Goal: Task Accomplishment & Management: Manage account settings

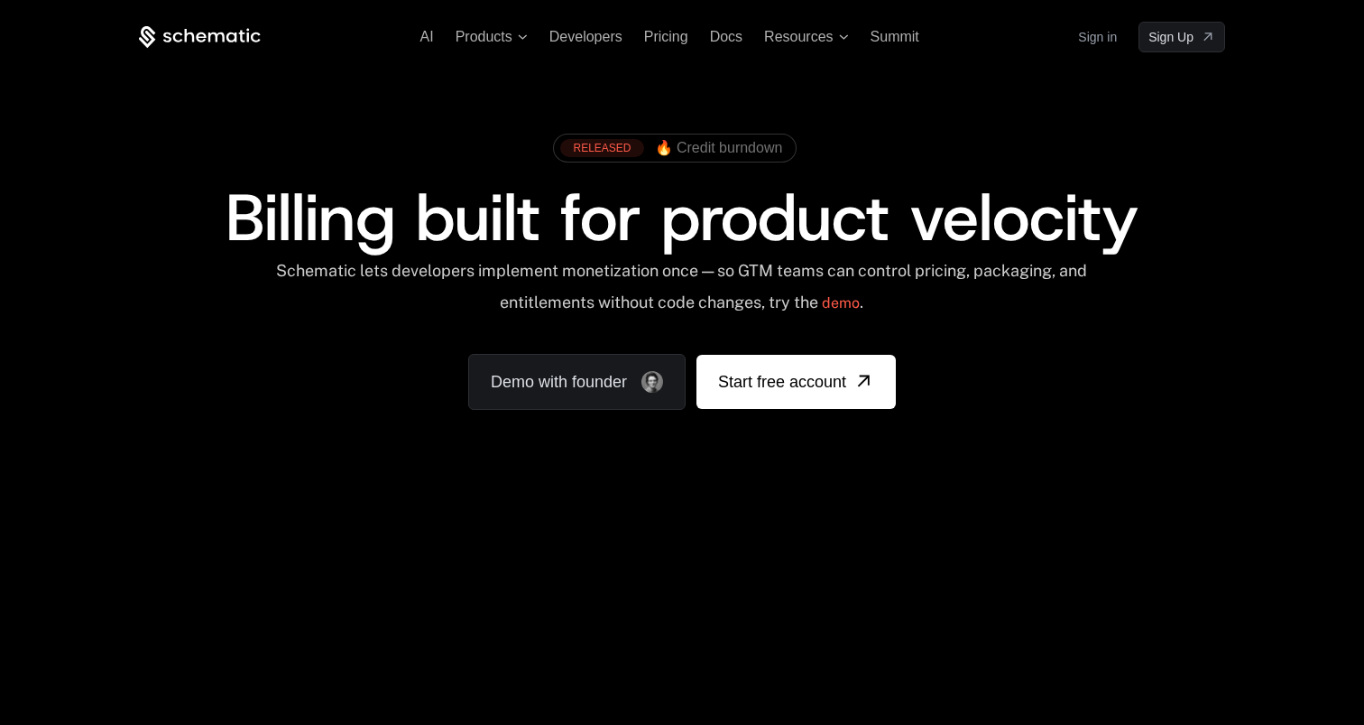
click at [1106, 39] on link "Sign in" at bounding box center [1097, 37] width 39 height 29
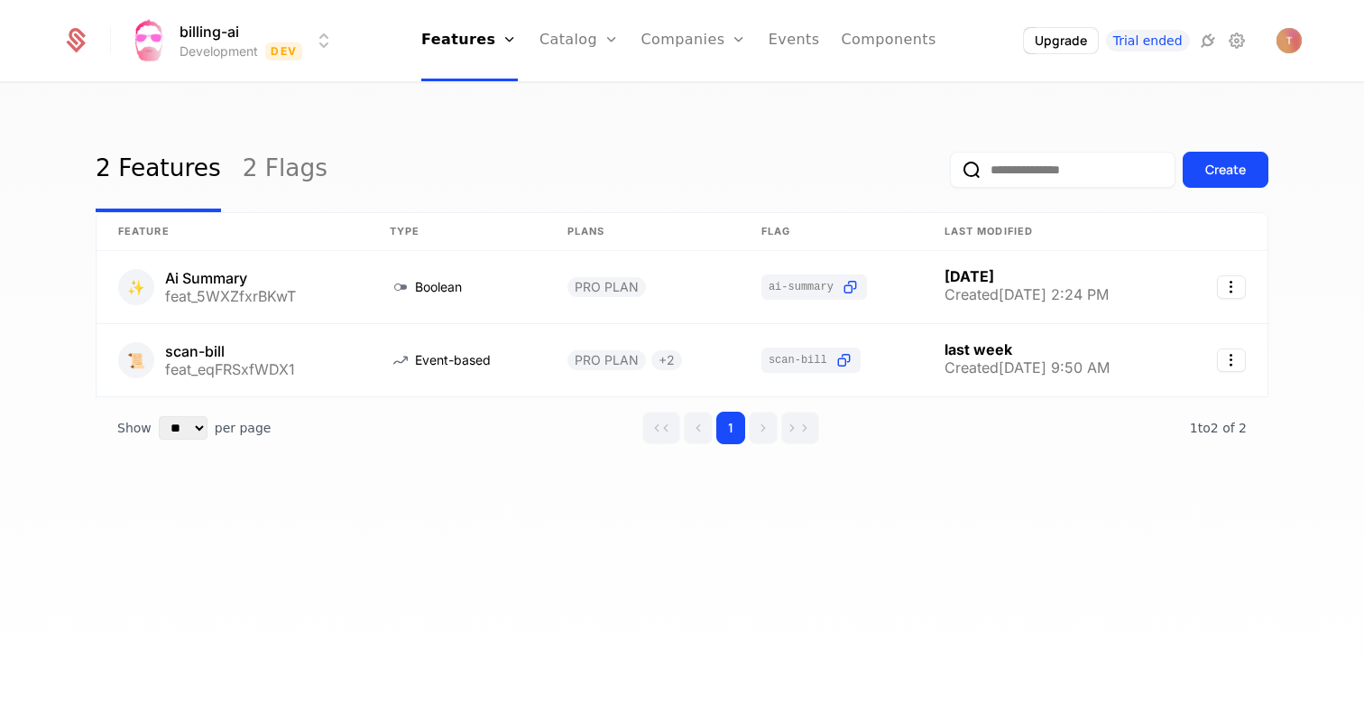
click at [1280, 39] on img "Open user button" at bounding box center [1289, 40] width 25 height 25
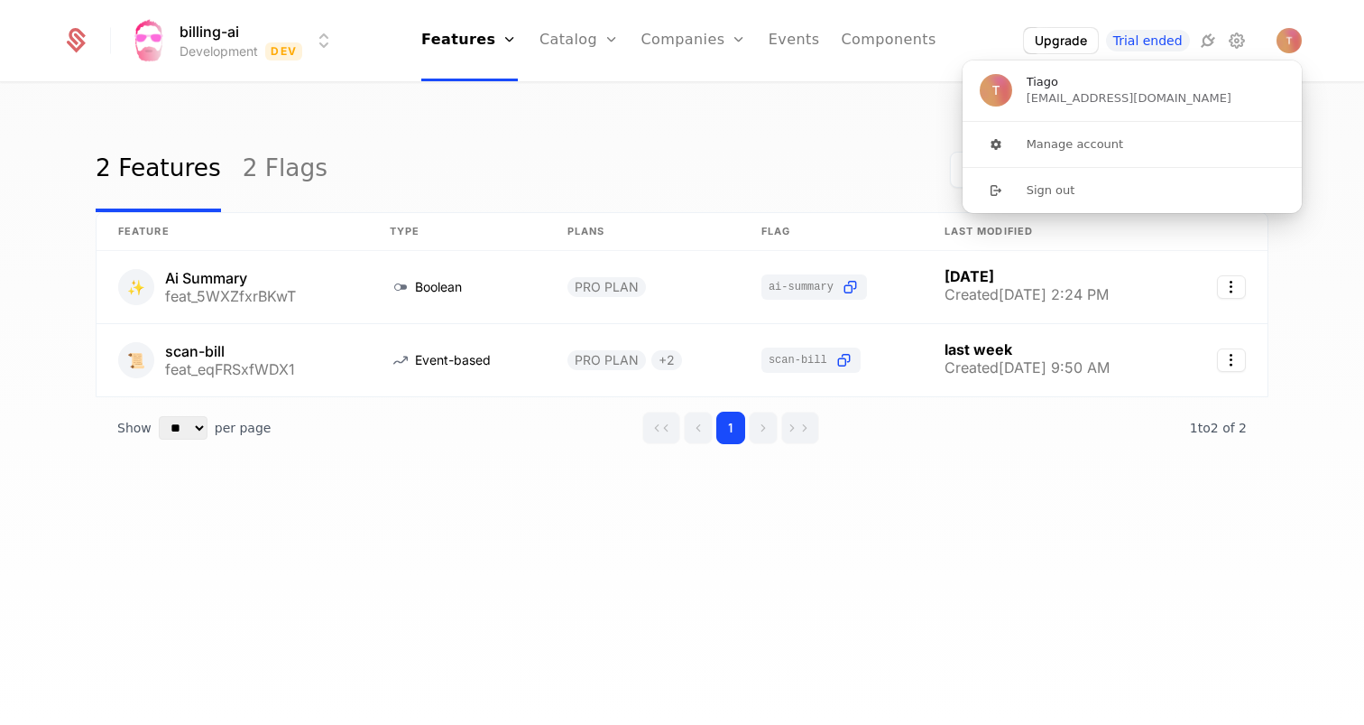
click at [1047, 182] on button "Sign out" at bounding box center [1132, 190] width 341 height 46
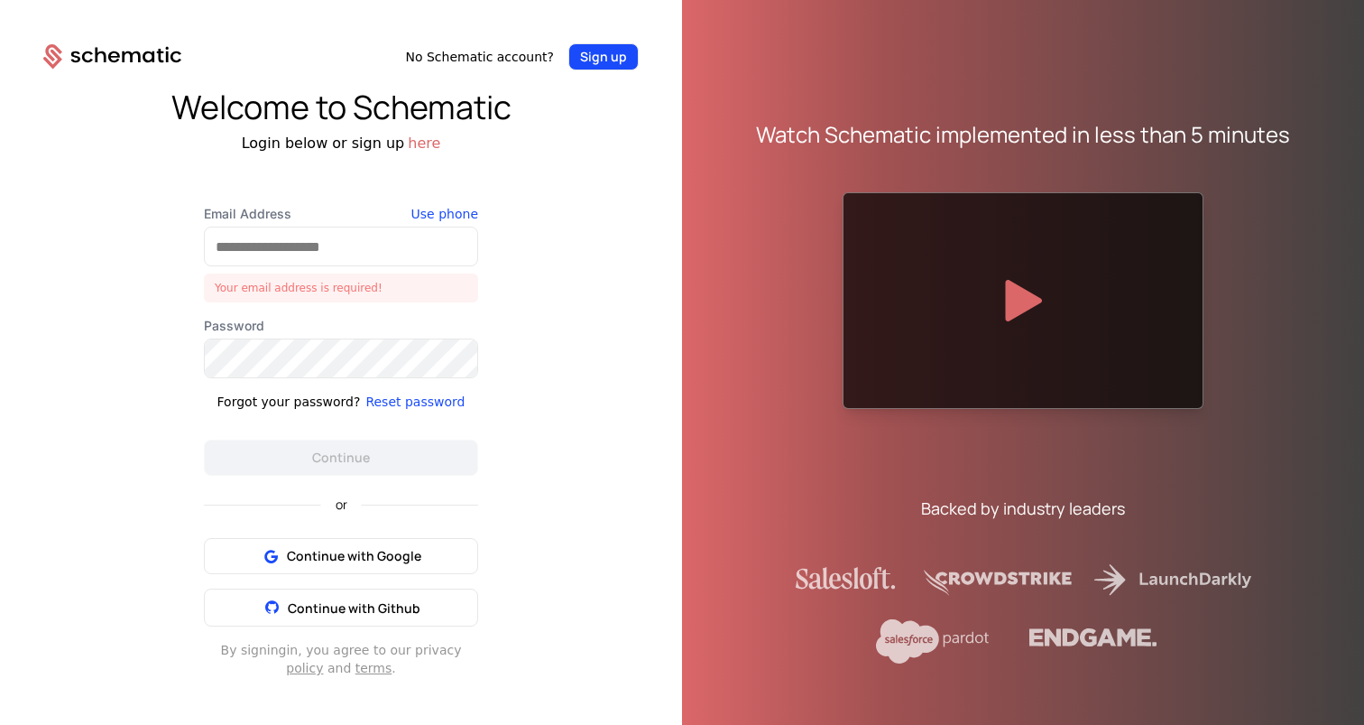
click at [612, 54] on button "Sign up" at bounding box center [603, 56] width 70 height 27
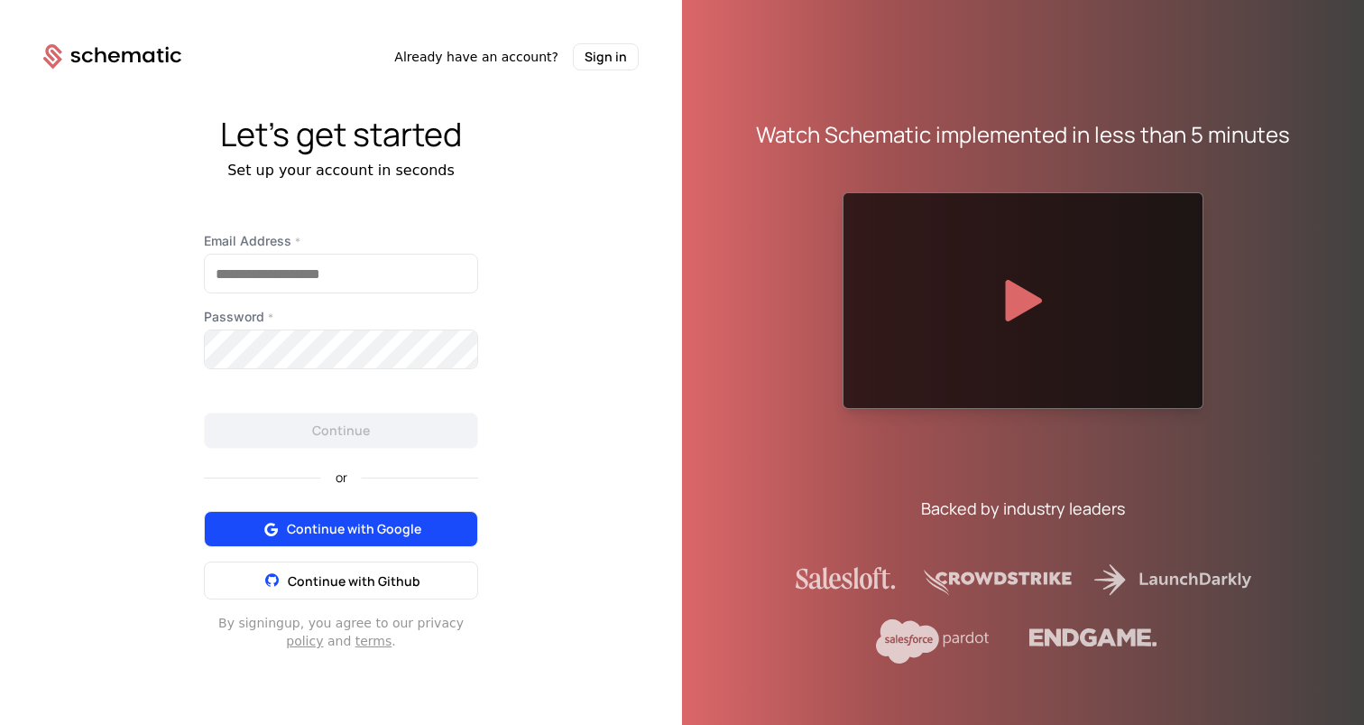
click at [399, 538] on button "Continue with Google" at bounding box center [341, 529] width 274 height 36
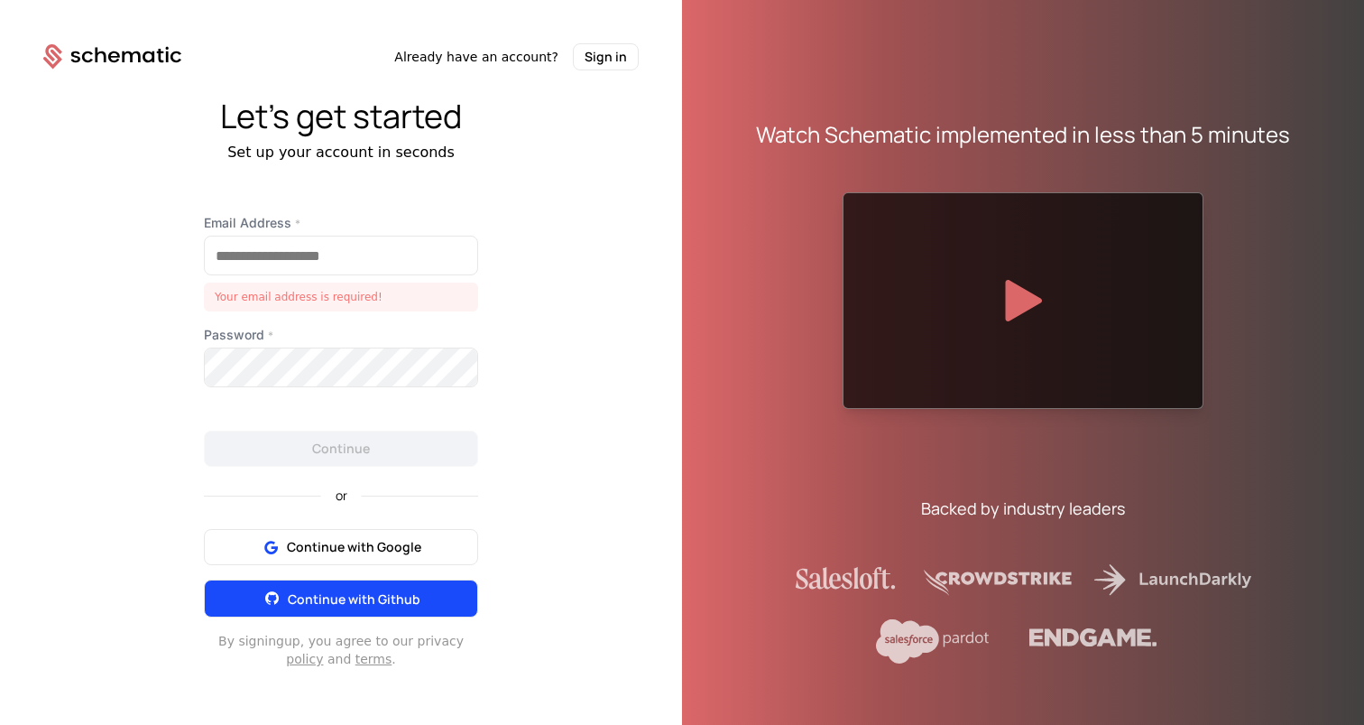
click at [301, 590] on span "Continue with Github" at bounding box center [354, 598] width 133 height 17
